Goal: Transaction & Acquisition: Purchase product/service

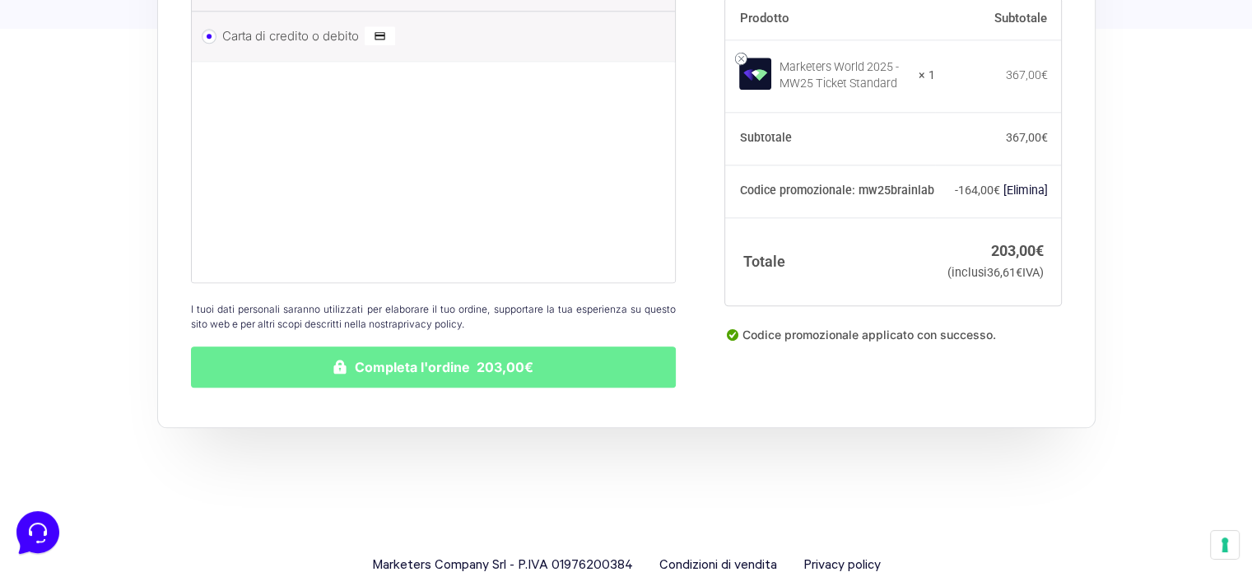
scroll to position [1934, 0]
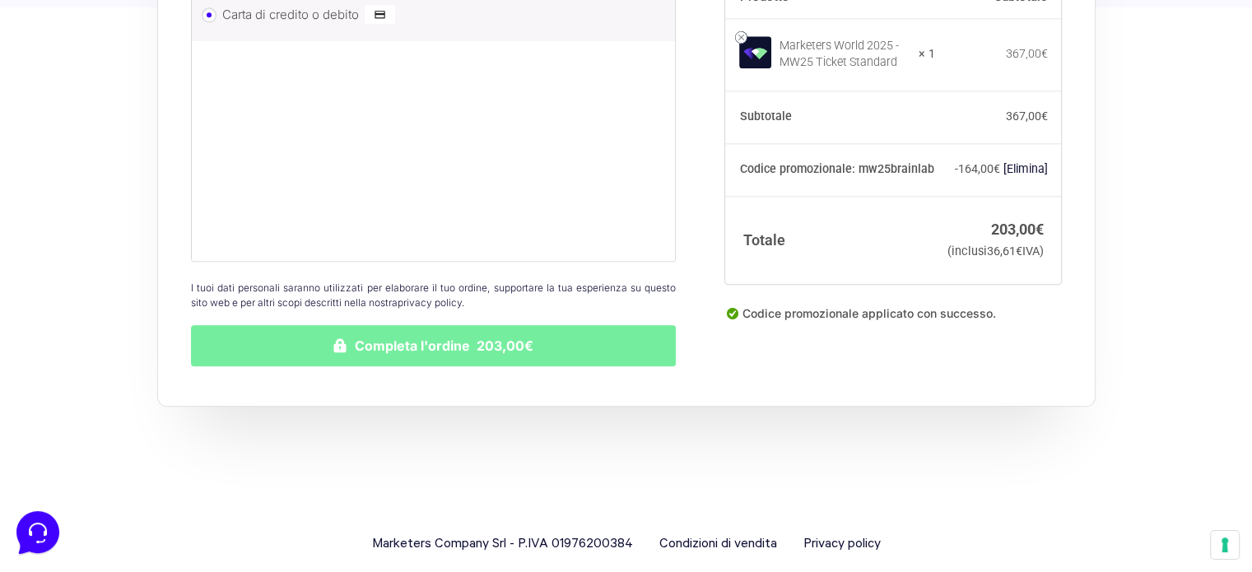
click at [377, 329] on button "Completa l'ordine 203,00€" at bounding box center [434, 345] width 486 height 41
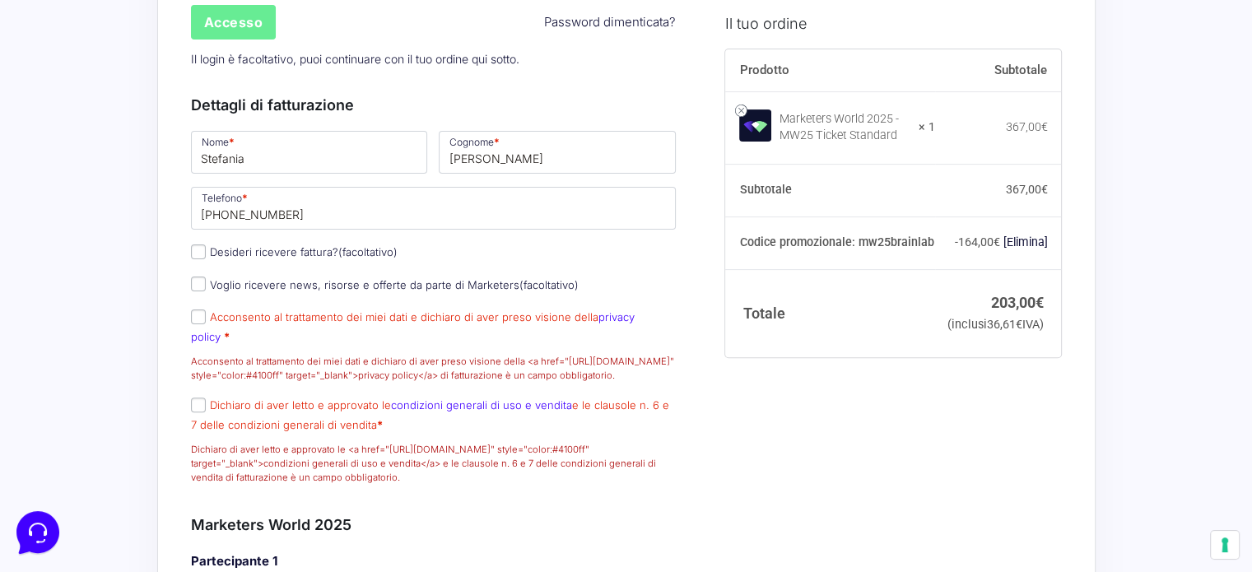
scroll to position [441, 0]
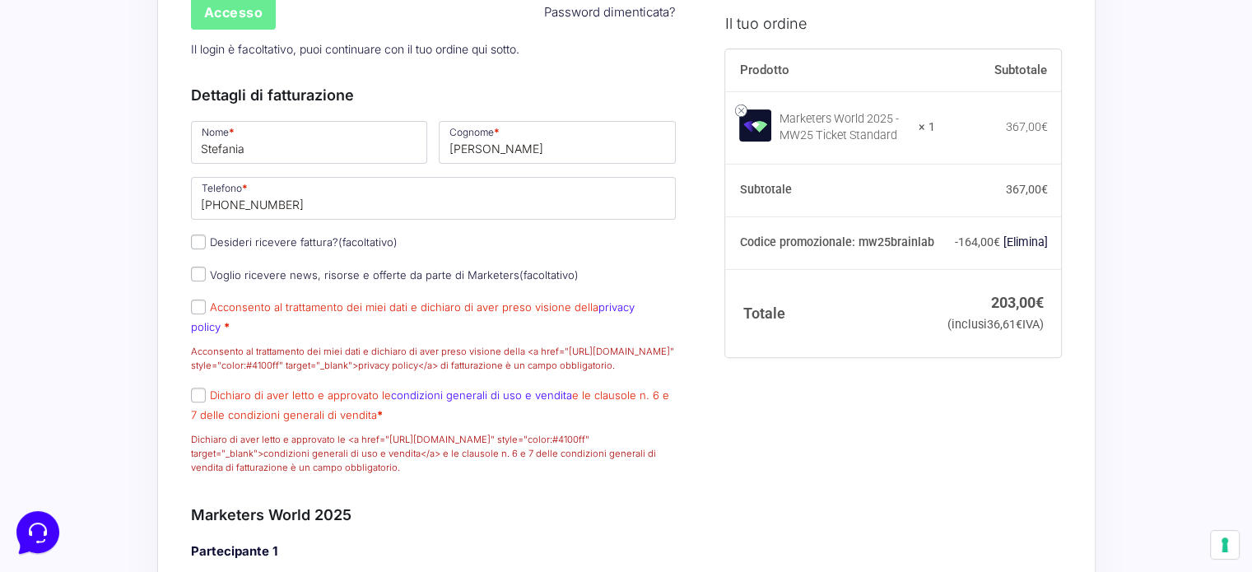
click at [207, 301] on label "Acconsento al trattamento dei miei dati e dichiaro di aver preso visione della …" at bounding box center [413, 317] width 444 height 32
click at [206, 300] on input "Acconsento al trattamento dei miei dati e dichiaro di aver preso visione della …" at bounding box center [198, 307] width 15 height 15
checkbox input "true"
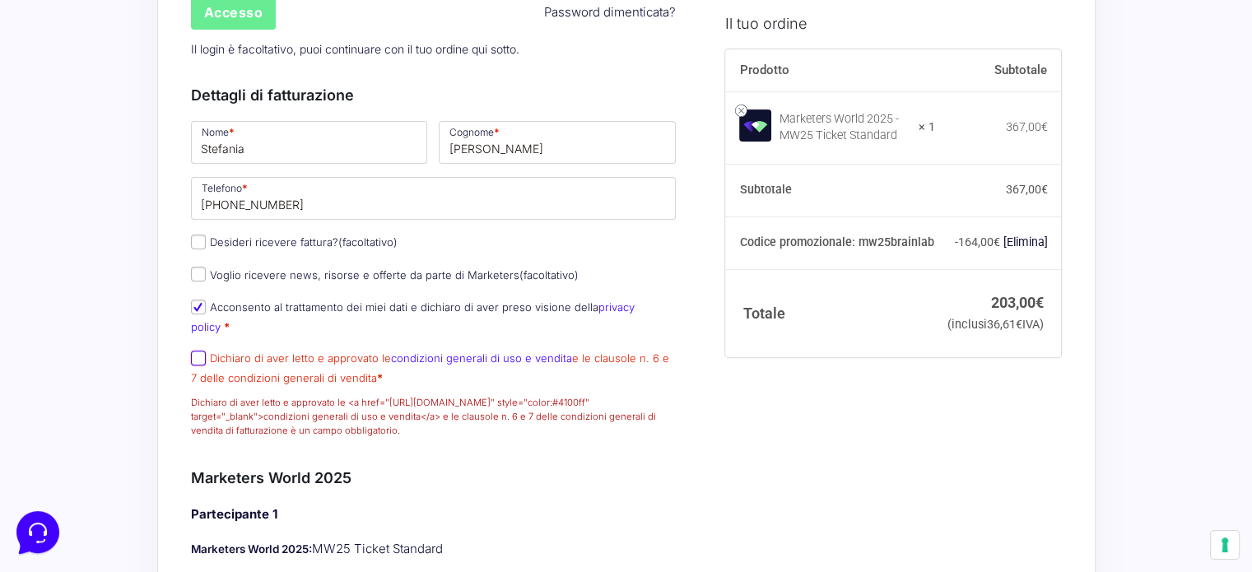
click at [201, 351] on input "Dichiaro di aver letto e approvato le condizioni generali di uso e vendita e le…" at bounding box center [198, 358] width 15 height 15
checkbox input "true"
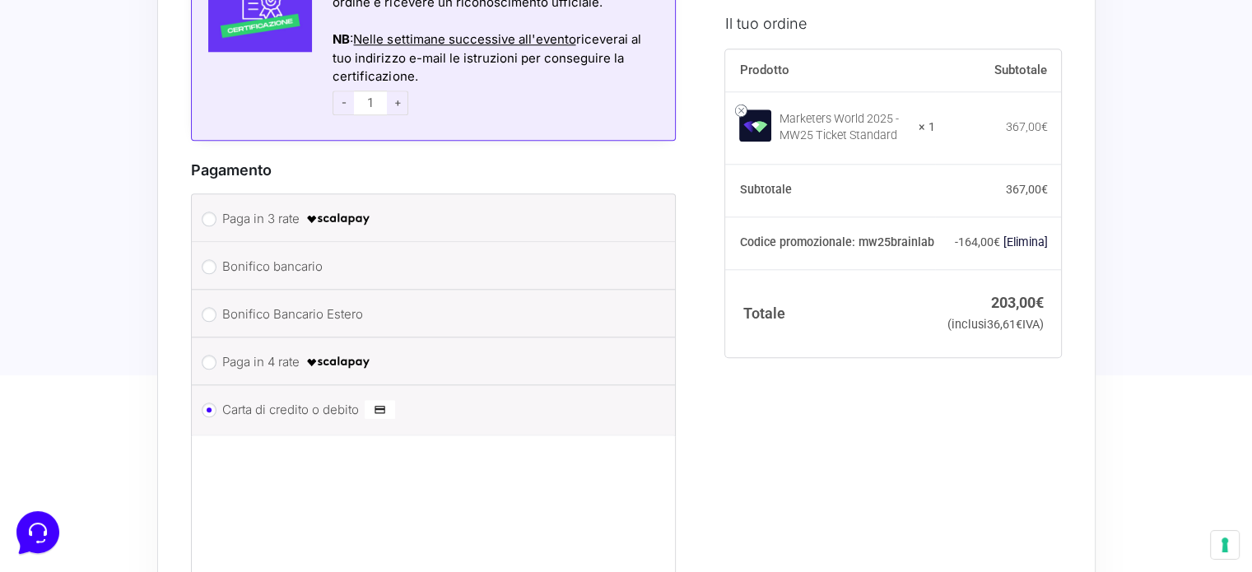
scroll to position [2006, 0]
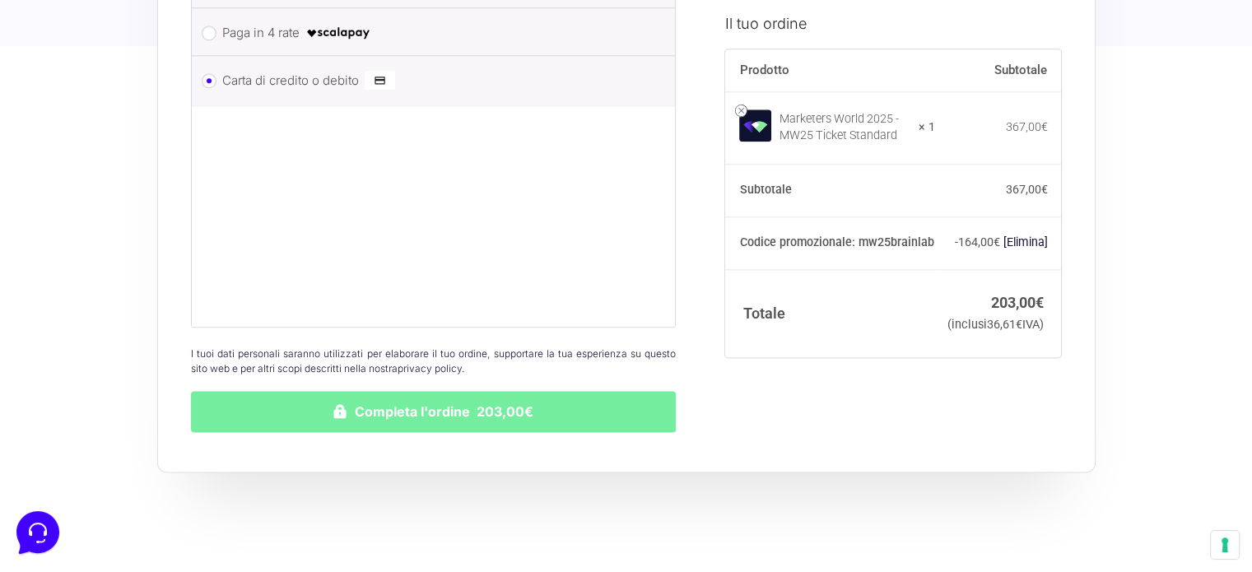
click at [385, 391] on button "Completa l'ordine 203,00€" at bounding box center [434, 411] width 486 height 41
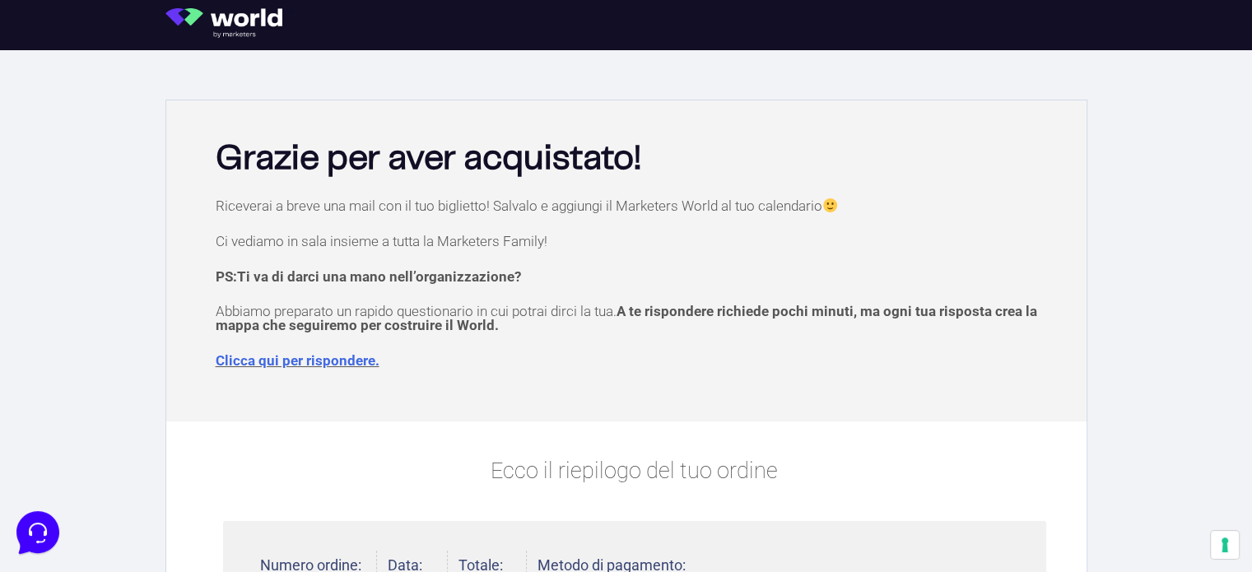
click at [337, 356] on link "Clicca qui per rispondere." at bounding box center [298, 360] width 164 height 16
